Goal: Task Accomplishment & Management: Use online tool/utility

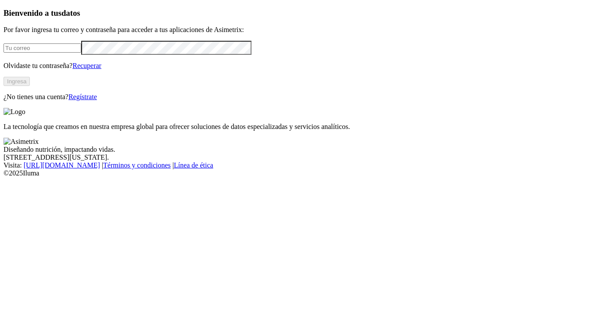
click at [81, 53] on input "email" at bounding box center [43, 47] width 78 height 9
type input "[EMAIL_ADDRESS][DOMAIN_NAME]"
click input "submit" at bounding box center [0, 0] width 0 height 0
